Goal: Task Accomplishment & Management: Complete application form

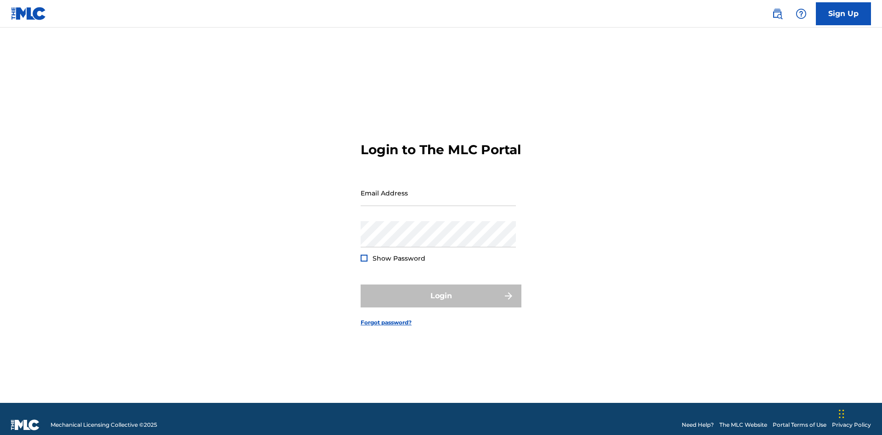
scroll to position [12, 0]
click at [438, 189] on input "Email Address" at bounding box center [438, 193] width 155 height 26
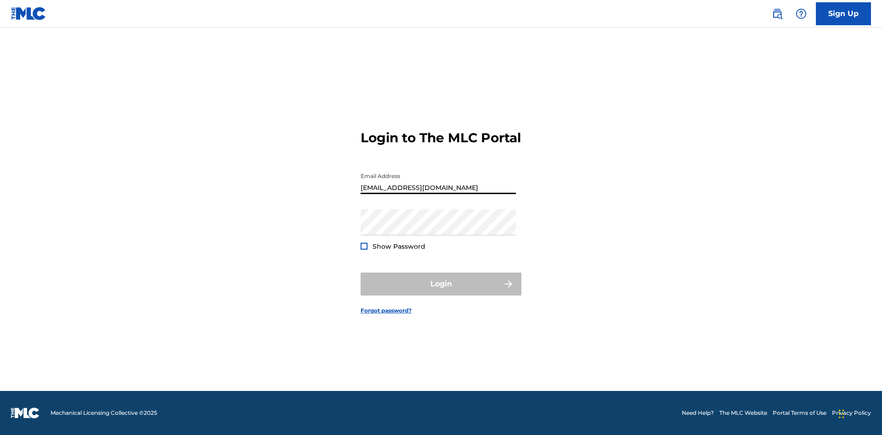
type input "Duke.McTesterson@gmail.com"
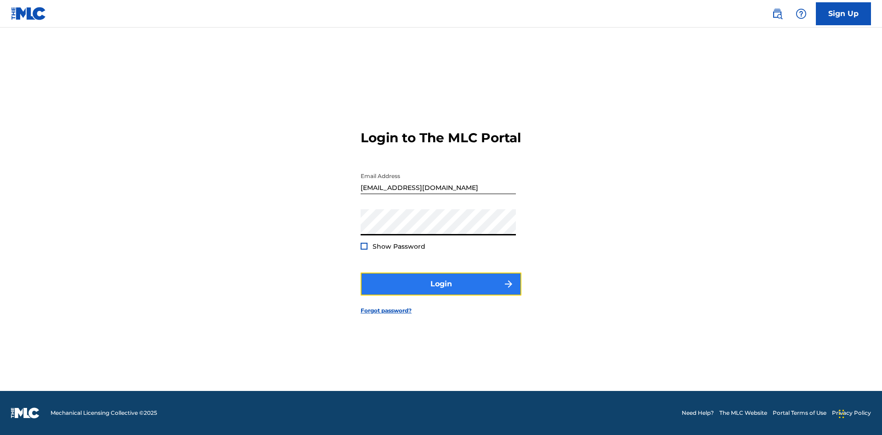
click at [441, 292] on button "Login" at bounding box center [441, 284] width 161 height 23
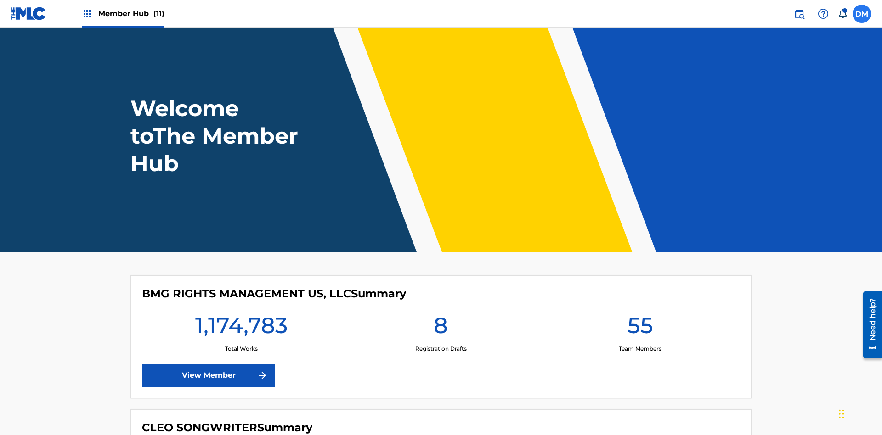
click at [862, 13] on label at bounding box center [861, 14] width 18 height 18
click at [862, 14] on input "DM Duke McTesterson duke.mctesterson@gmail.com Notification Preferences Profile…" at bounding box center [862, 14] width 0 height 0
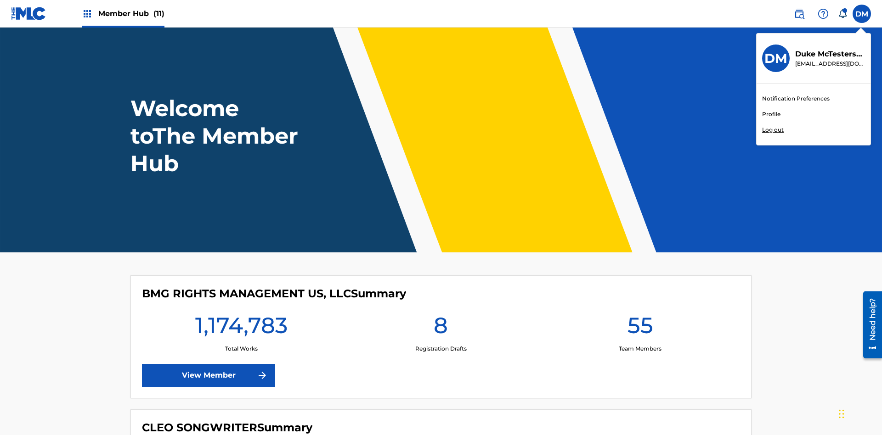
click at [771, 114] on link "Profile" at bounding box center [771, 114] width 18 height 8
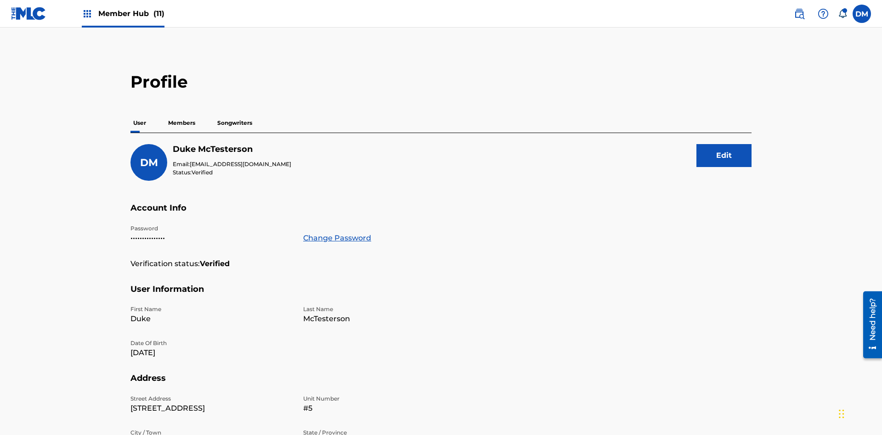
click at [182, 113] on p "Members" at bounding box center [181, 122] width 33 height 19
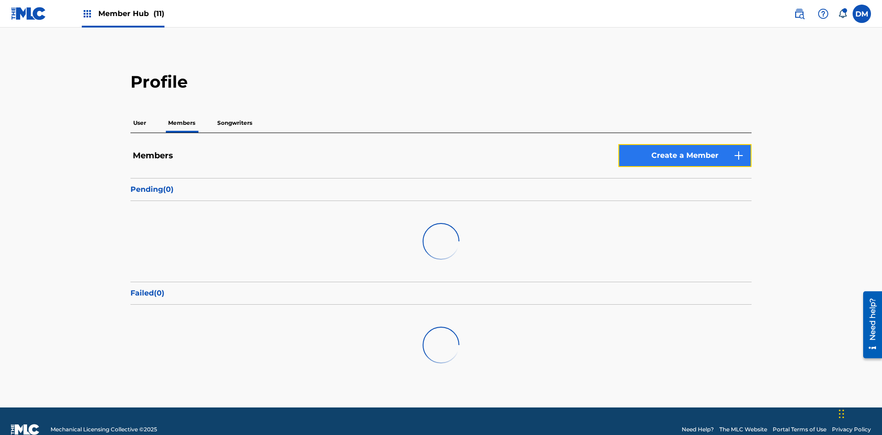
click at [685, 144] on link "Create a Member" at bounding box center [684, 155] width 133 height 23
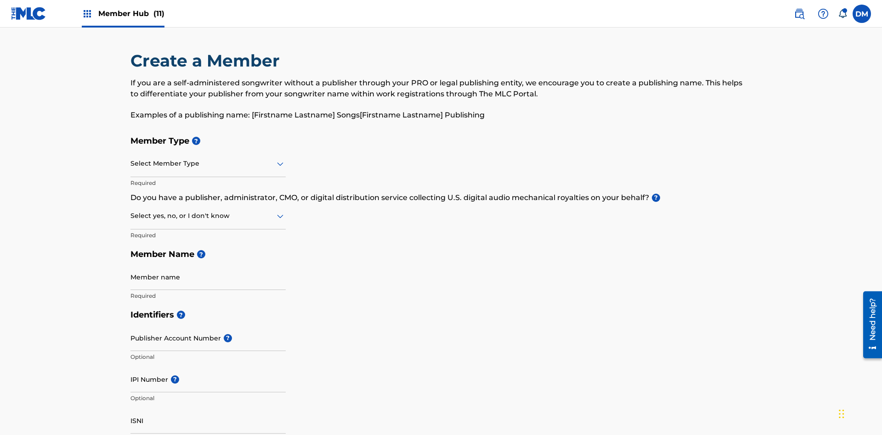
click at [131, 159] on input "text" at bounding box center [131, 164] width 2 height 10
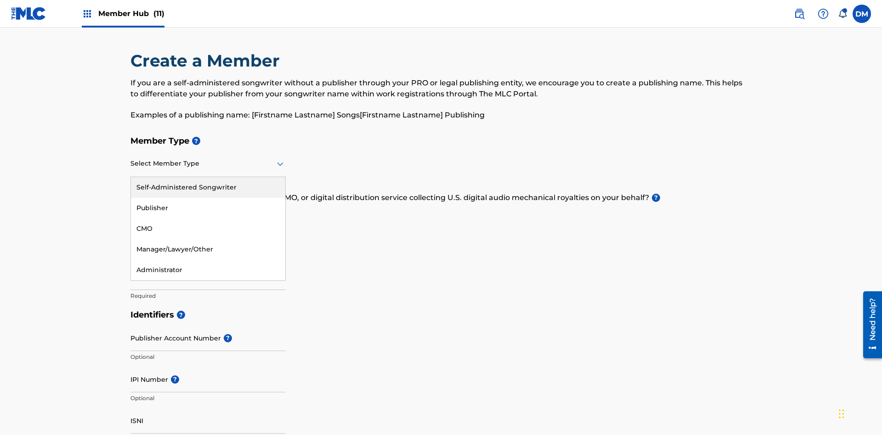
scroll to position [104, 0]
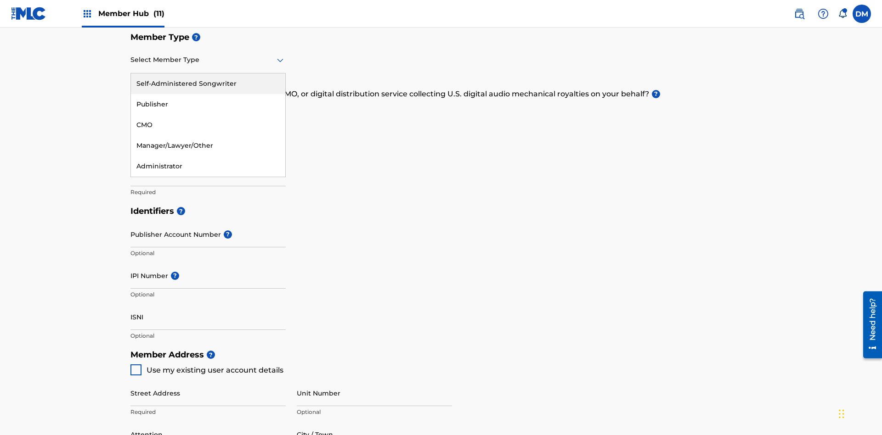
click at [208, 84] on div "Self-Administered Songwriter" at bounding box center [208, 83] width 154 height 21
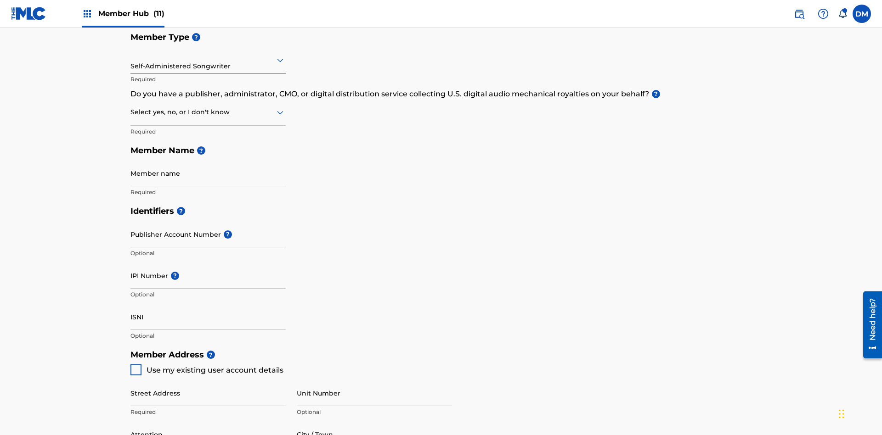
click at [131, 107] on input "text" at bounding box center [131, 112] width 2 height 10
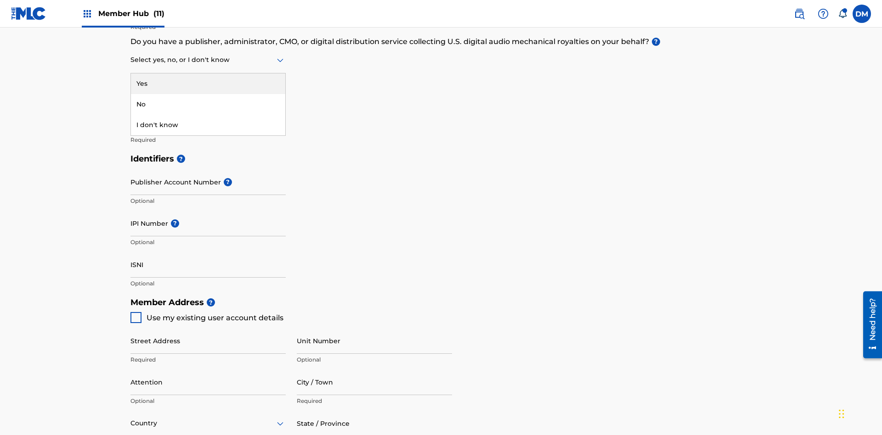
click at [208, 104] on div "No" at bounding box center [208, 104] width 154 height 21
click at [206, 314] on span "Use my existing user account details" at bounding box center [215, 318] width 137 height 9
type input "123 Main Street"
type input "Columbus"
type input "43203"
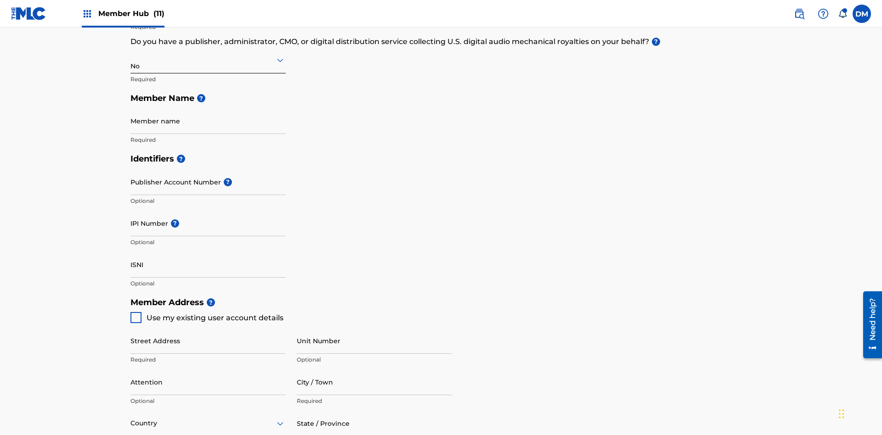
type input "740"
type input "8086351"
type input "duke.mctesterson@gmail.com"
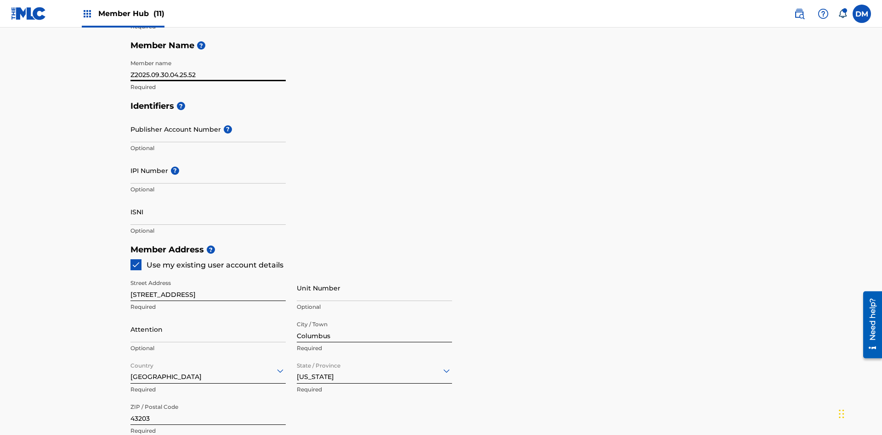
scroll to position [461, 0]
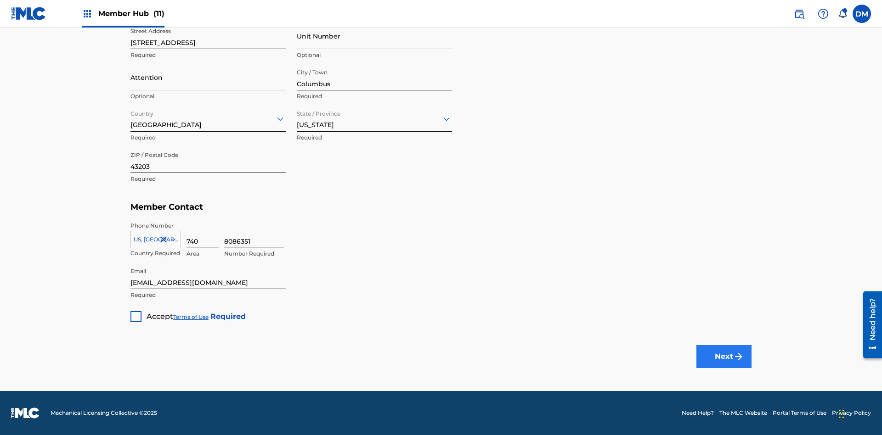
type input "Z2025.09.30.04.25.52"
click at [136, 316] on div at bounding box center [135, 316] width 11 height 11
click at [724, 356] on button "Next" at bounding box center [723, 356] width 55 height 23
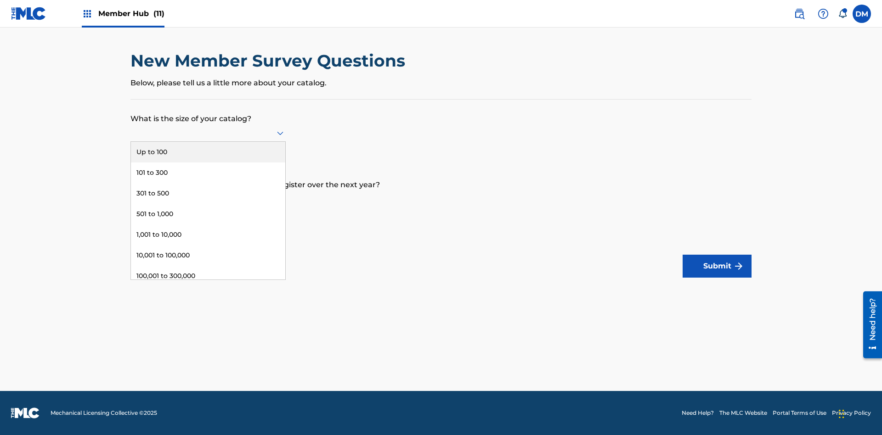
click at [208, 214] on div "501 to 1,000" at bounding box center [208, 214] width 154 height 21
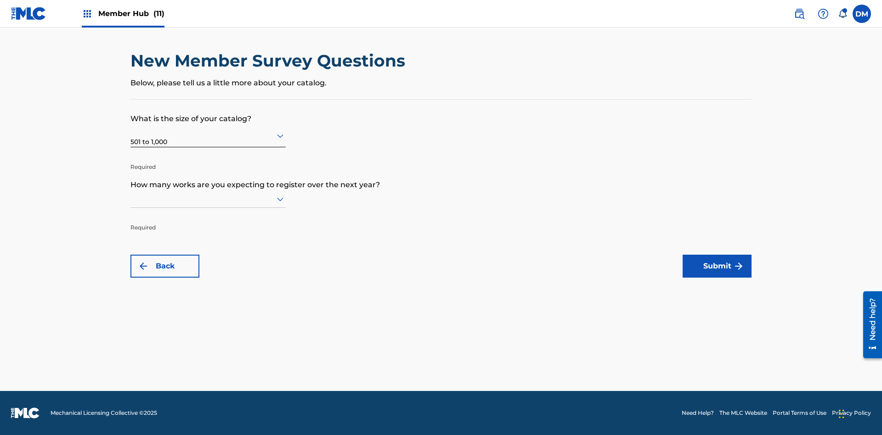
click at [131, 199] on input "text" at bounding box center [131, 199] width 2 height 10
